Goal: Information Seeking & Learning: Learn about a topic

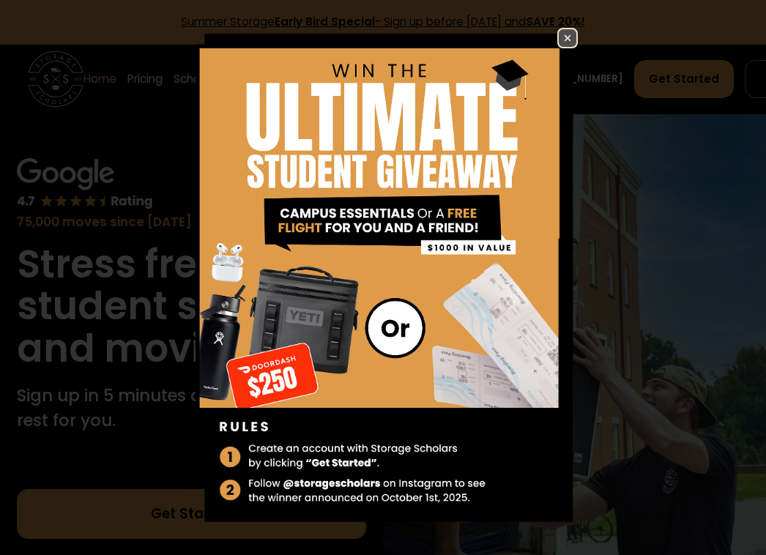
click at [559, 29] on img at bounding box center [568, 38] width 18 height 18
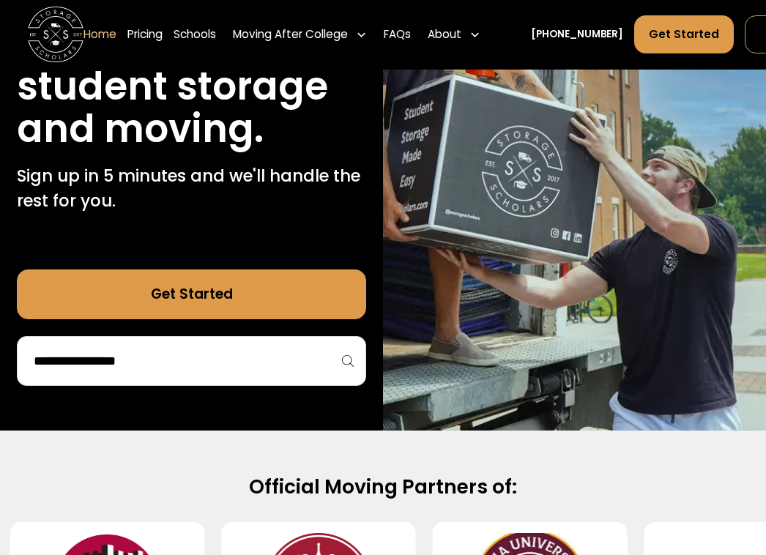
scroll to position [293, 0]
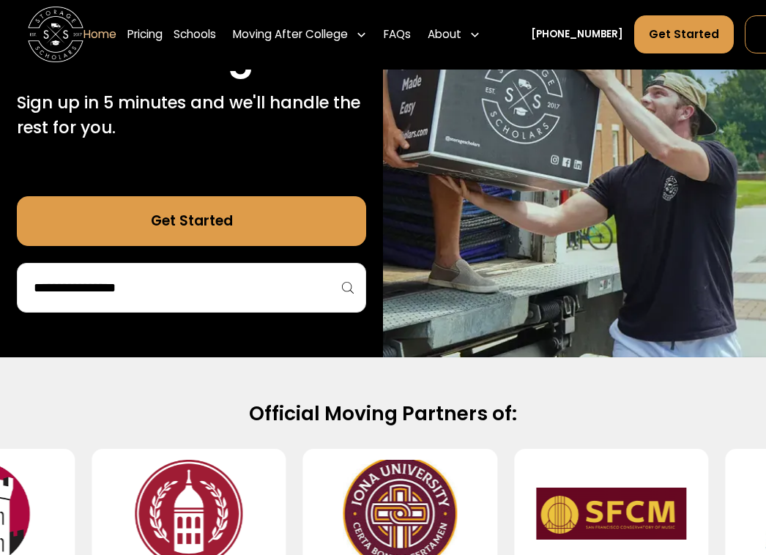
click at [262, 231] on link "Get Started" at bounding box center [191, 221] width 349 height 50
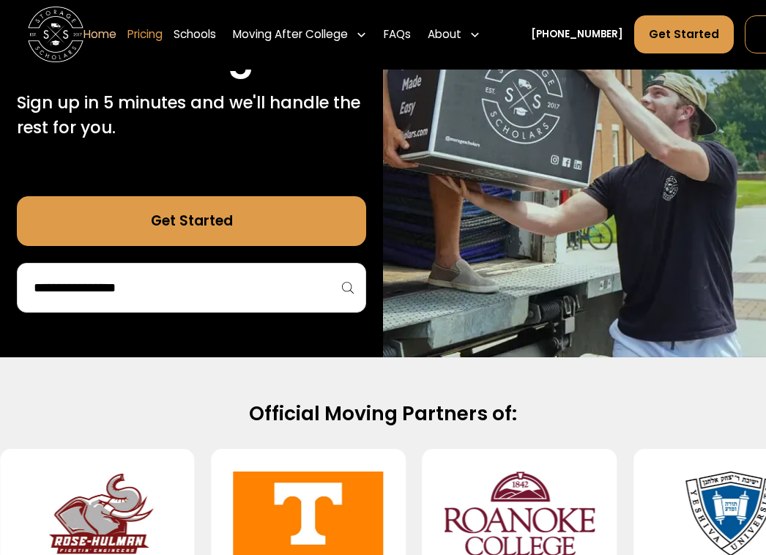
click at [153, 31] on link "Pricing" at bounding box center [144, 34] width 35 height 39
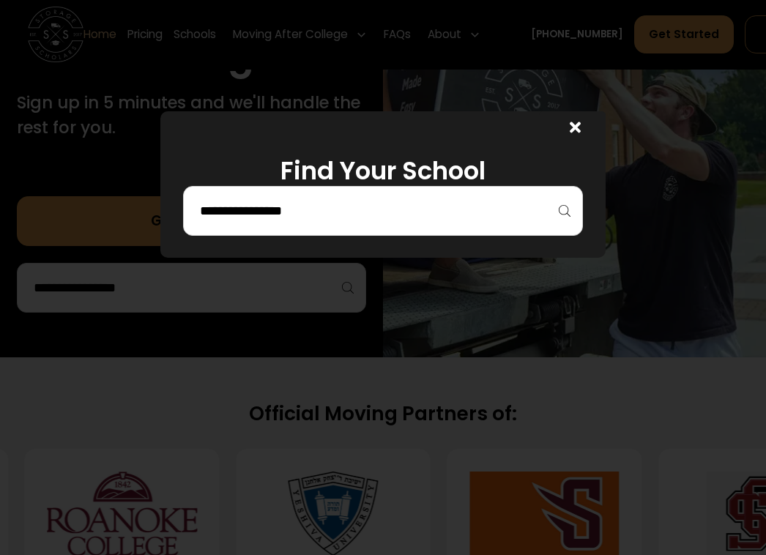
click at [305, 215] on input "search" at bounding box center [382, 210] width 369 height 25
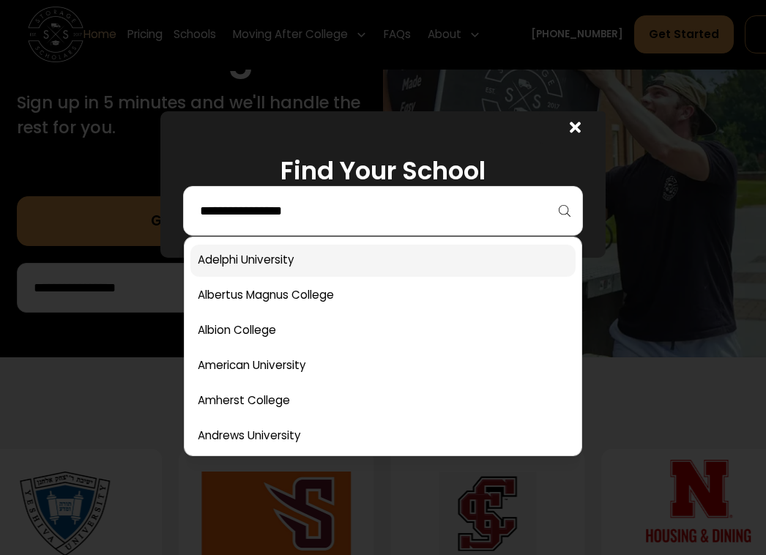
click at [294, 247] on link at bounding box center [382, 261] width 385 height 32
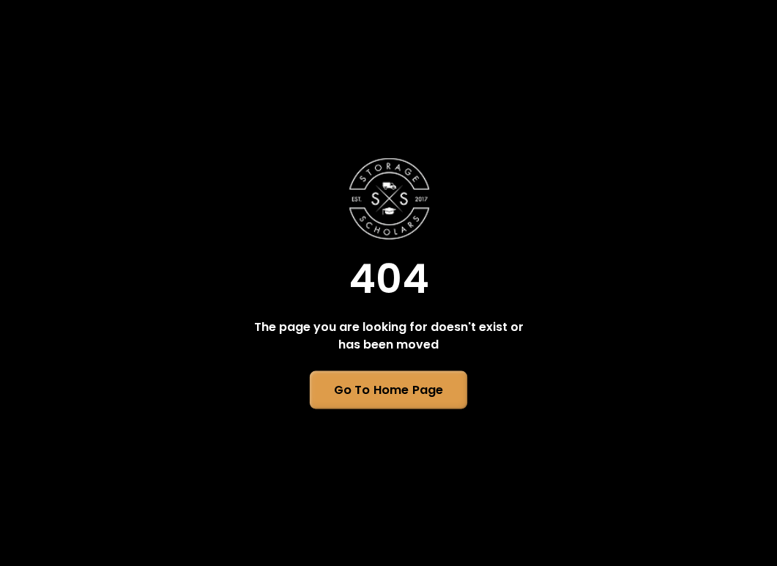
click at [376, 392] on link "Go To Home Page" at bounding box center [388, 390] width 157 height 38
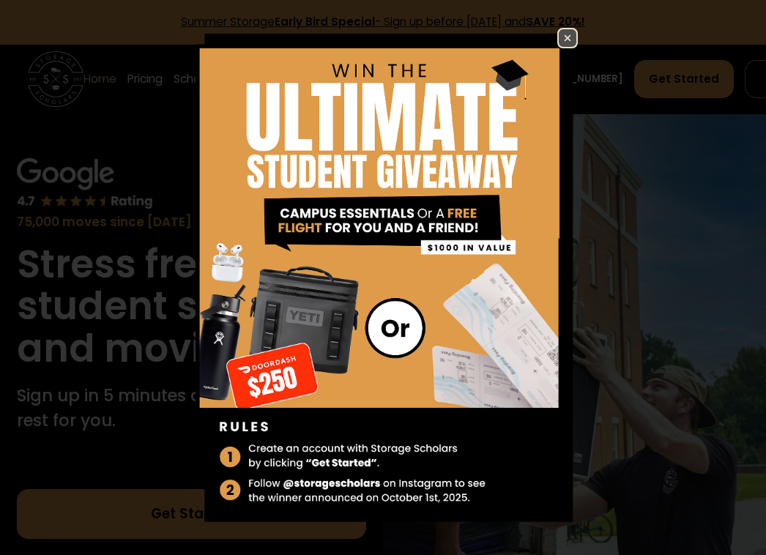
click at [559, 30] on img at bounding box center [568, 38] width 18 height 18
